Goal: Find specific page/section: Find specific page/section

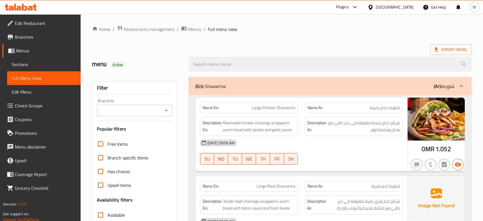
click at [405, 9] on div "Oman" at bounding box center [395, 7] width 38 height 6
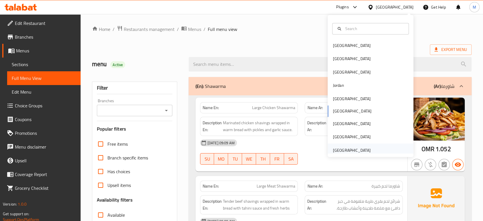
click at [339, 149] on div "[GEOGRAPHIC_DATA]" at bounding box center [352, 150] width 38 height 6
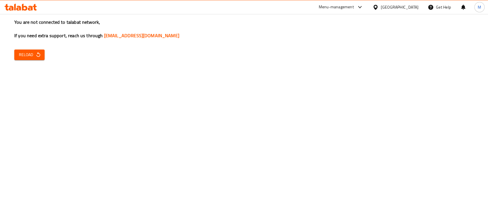
click at [23, 48] on div "You are not connected to talabat network, If you need extra support, reach us t…" at bounding box center [244, 110] width 488 height 221
click at [360, 7] on icon at bounding box center [359, 7] width 7 height 7
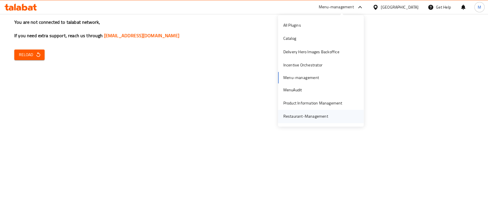
click at [299, 116] on div "Restaurant-Management" at bounding box center [305, 116] width 45 height 6
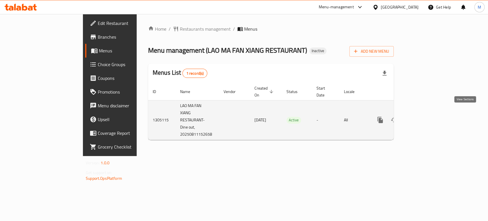
click at [428, 113] on link "enhanced table" at bounding box center [421, 120] width 14 height 14
